Goal: Book appointment/travel/reservation

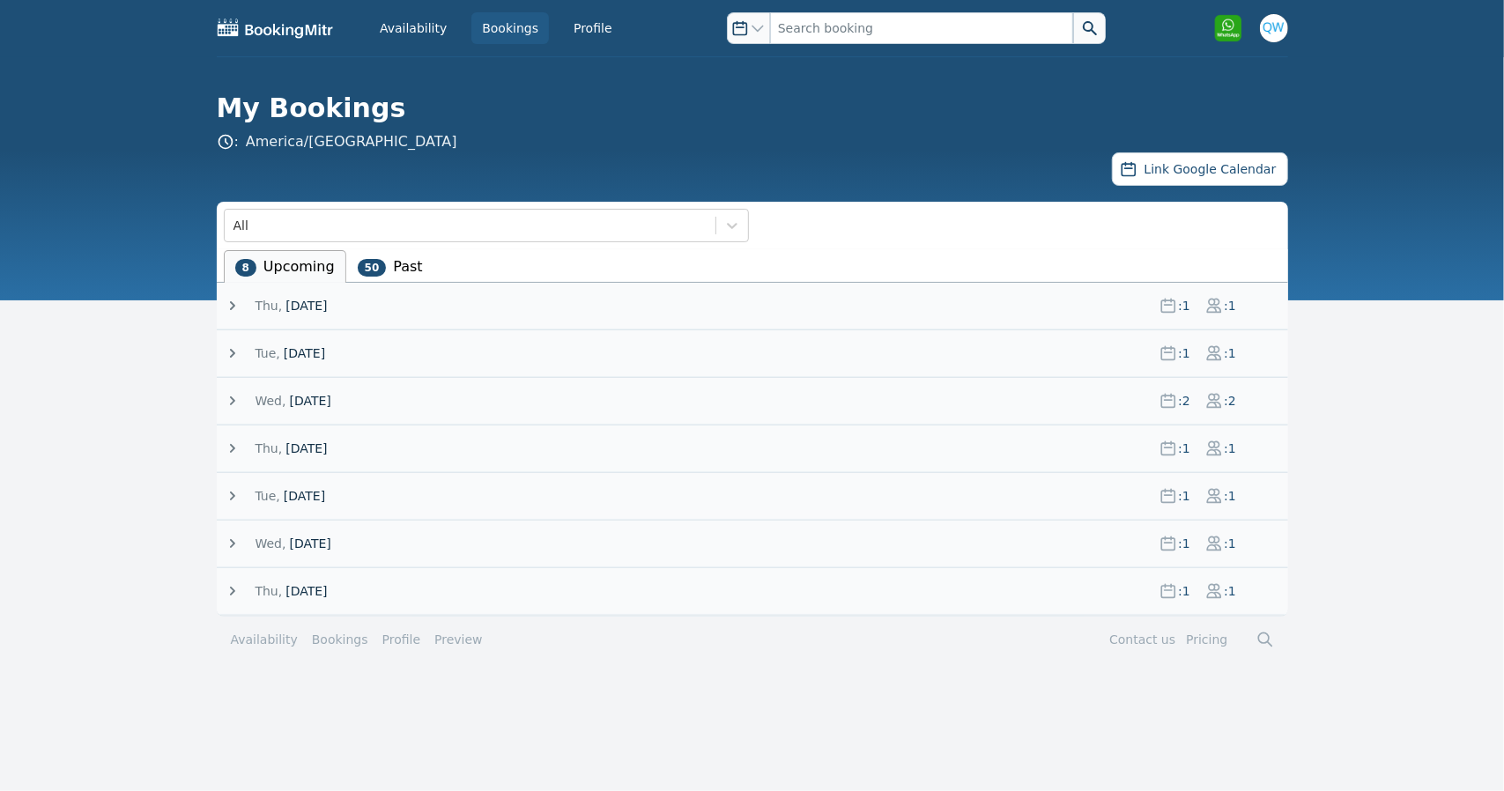
click at [314, 304] on span "[DATE]" at bounding box center [306, 306] width 41 height 18
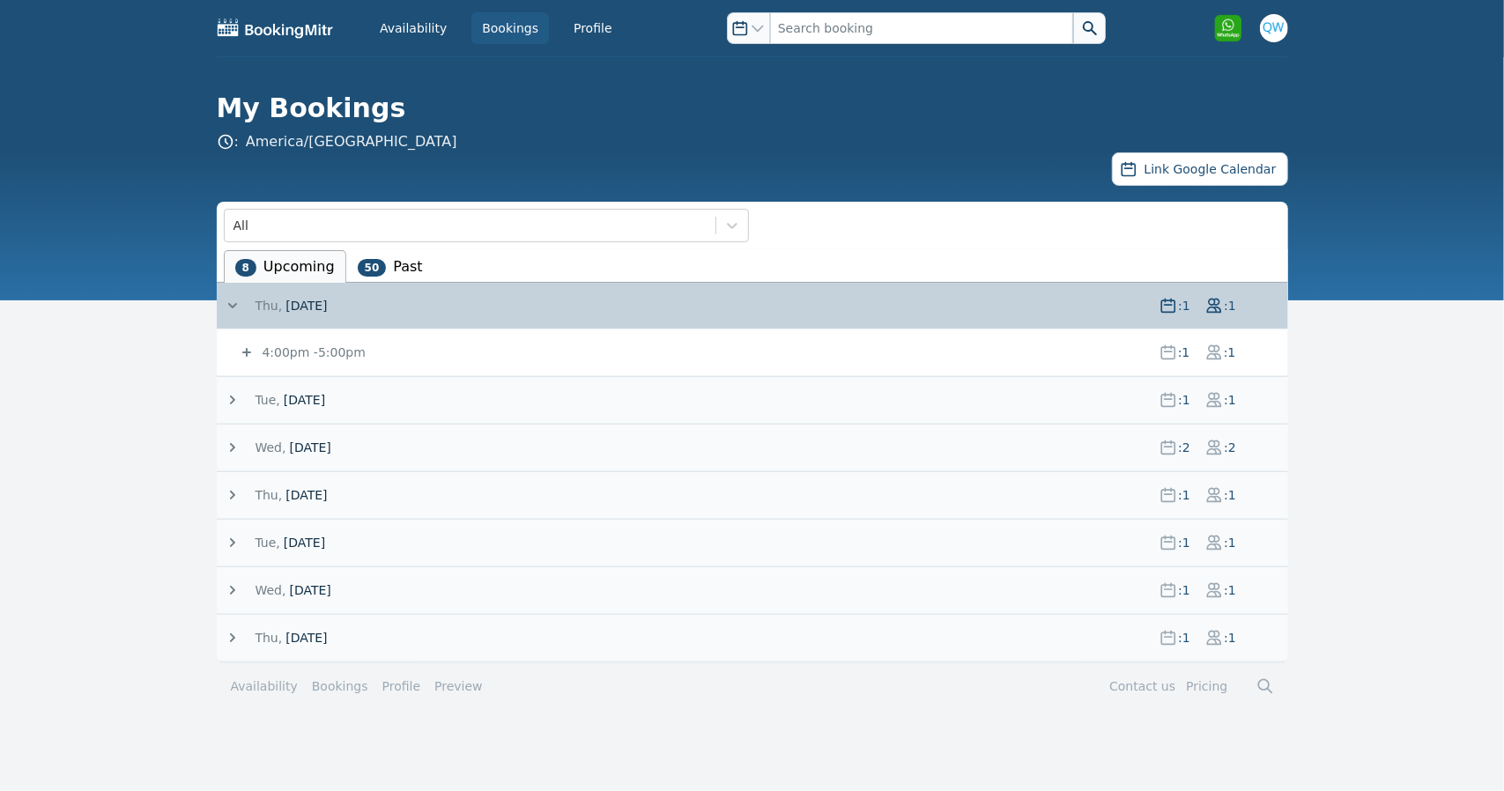
click at [249, 352] on icon at bounding box center [246, 352] width 9 height 9
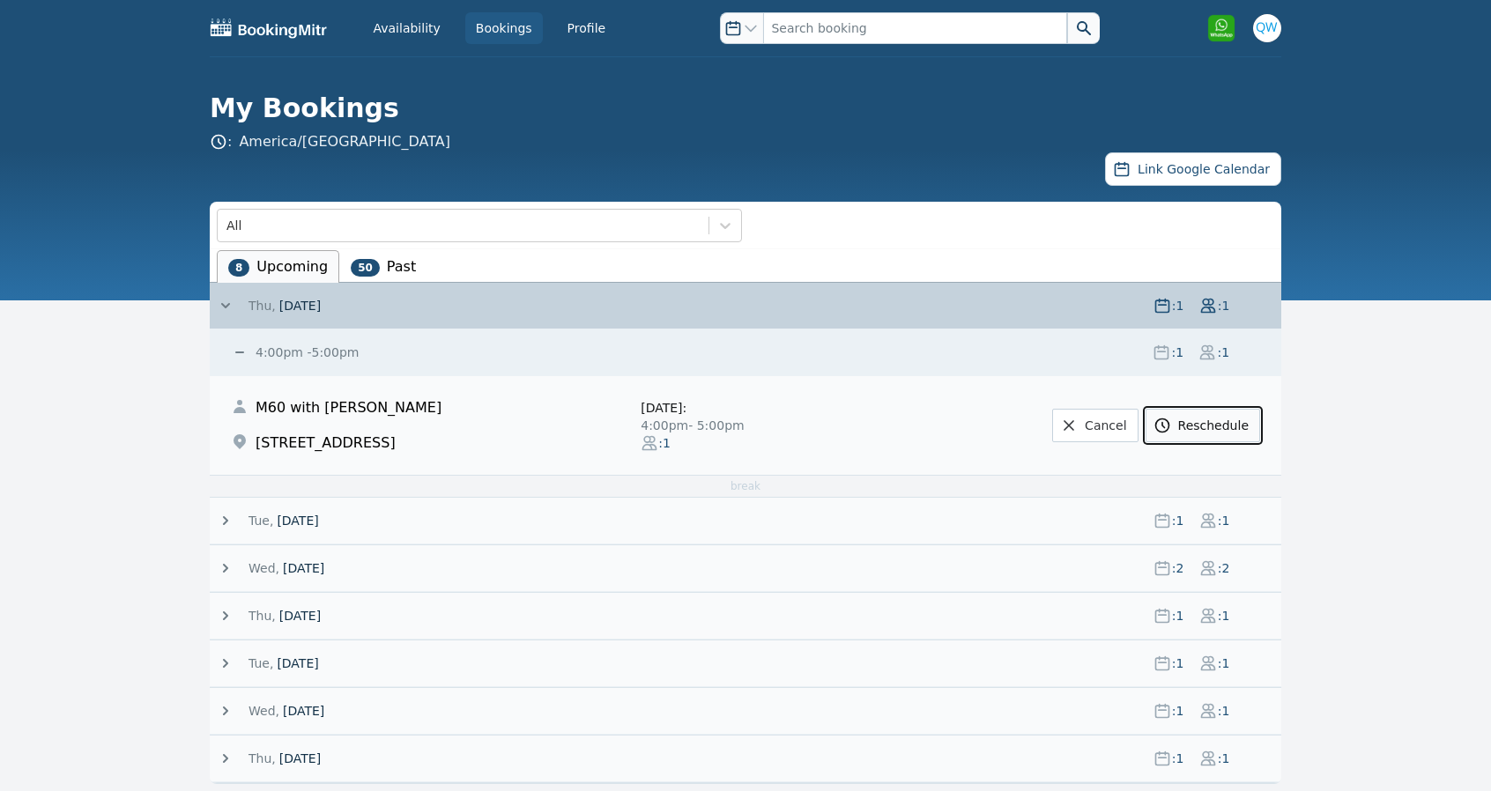
click at [1207, 427] on link "Reschedule" at bounding box center [1203, 425] width 115 height 33
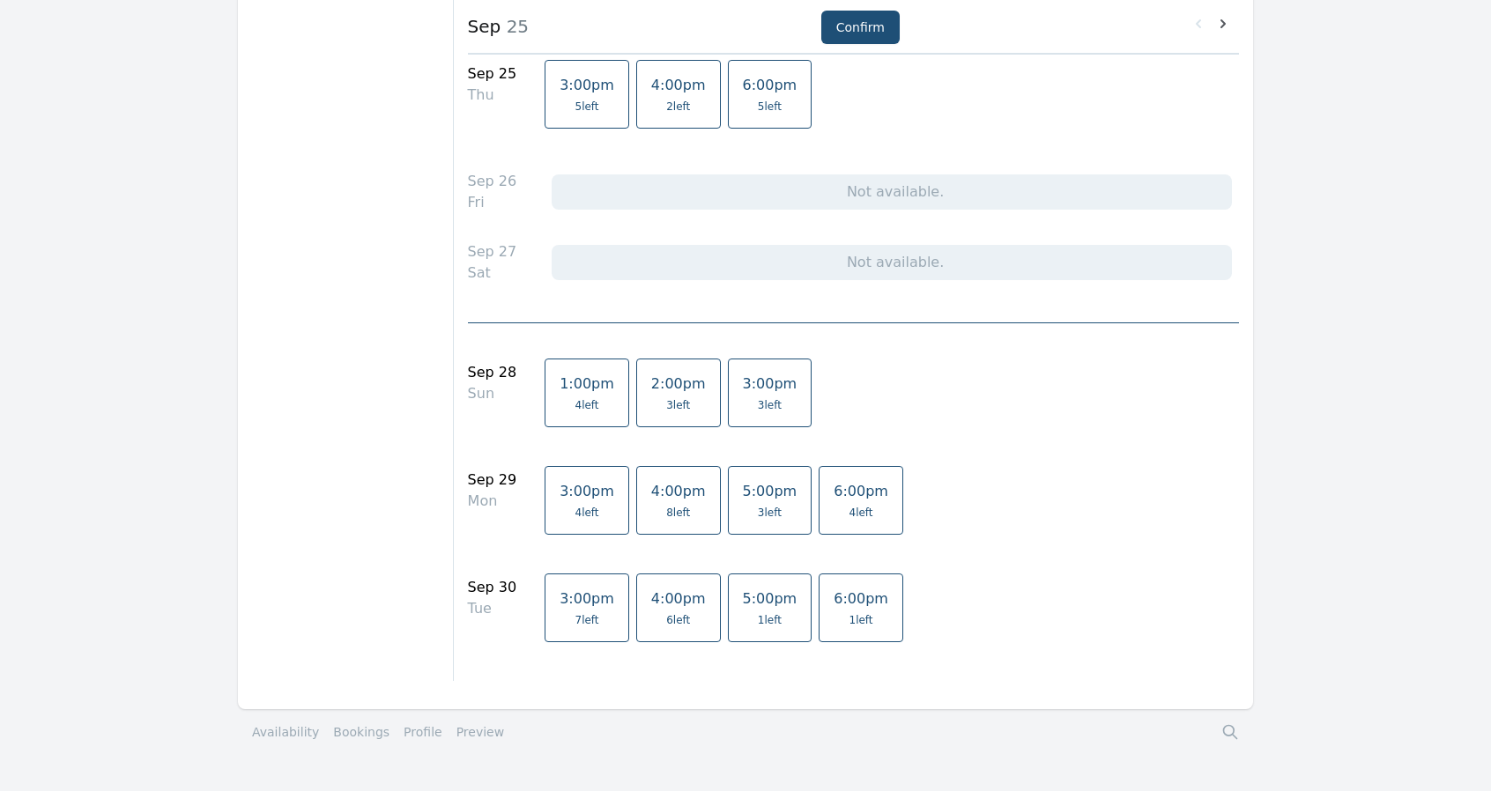
scroll to position [1569, 0]
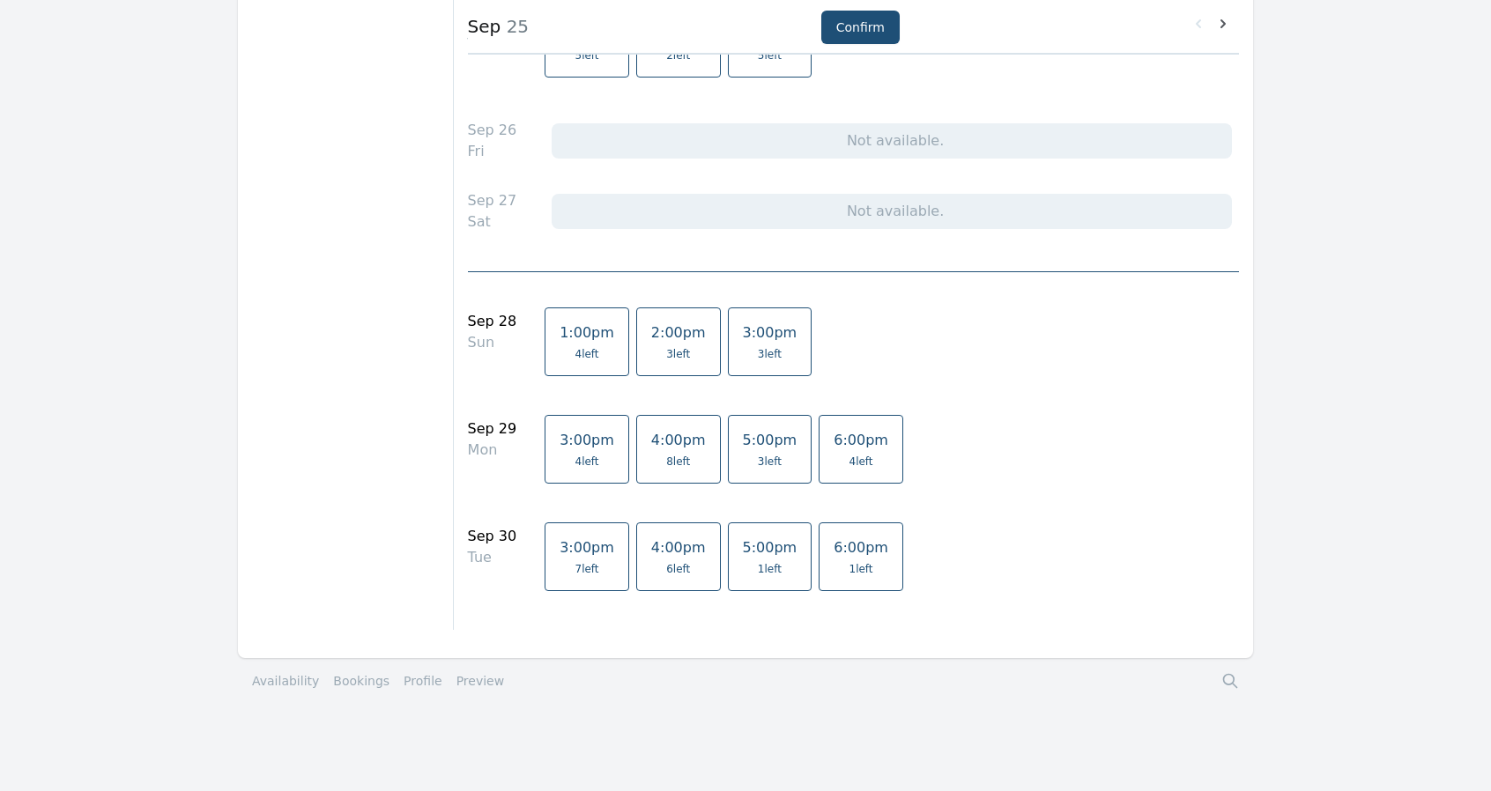
click at [644, 553] on link "4:00pm 6 left" at bounding box center [678, 557] width 85 height 69
click at [859, 28] on button "Confirm" at bounding box center [860, 27] width 78 height 33
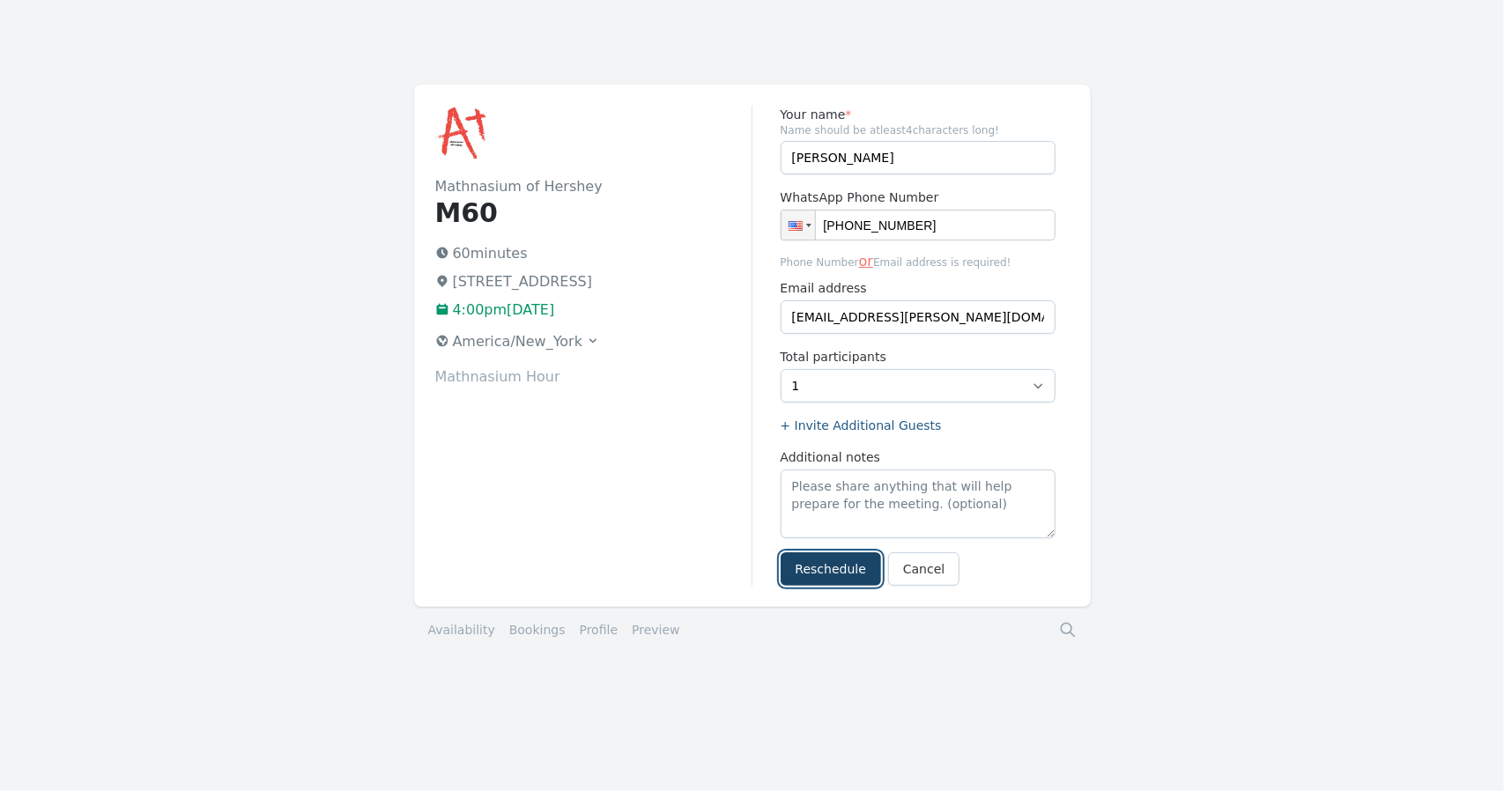
click at [830, 575] on button "Reschedule" at bounding box center [831, 569] width 100 height 33
